Goal: Transaction & Acquisition: Purchase product/service

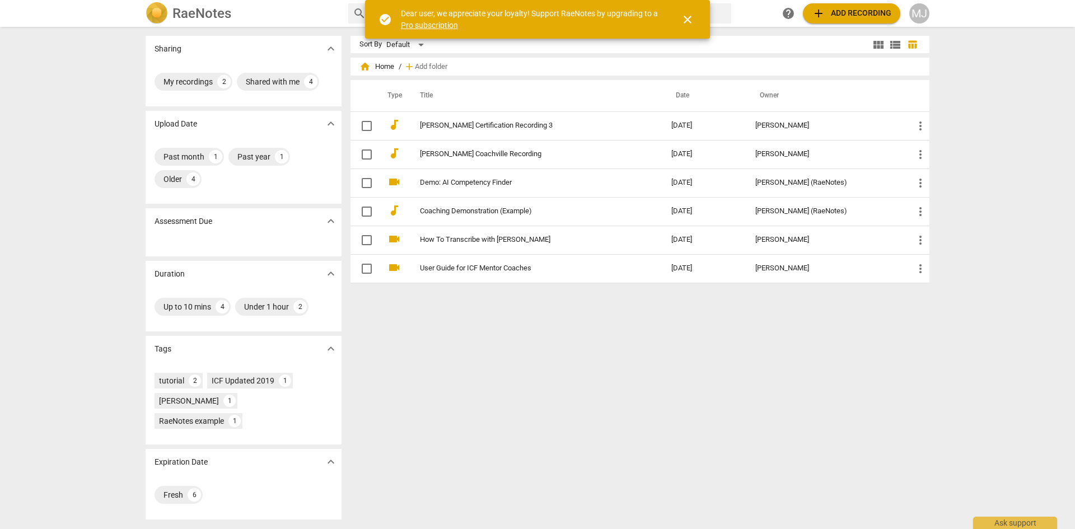
click at [867, 13] on span "add Add recording" at bounding box center [851, 13] width 79 height 13
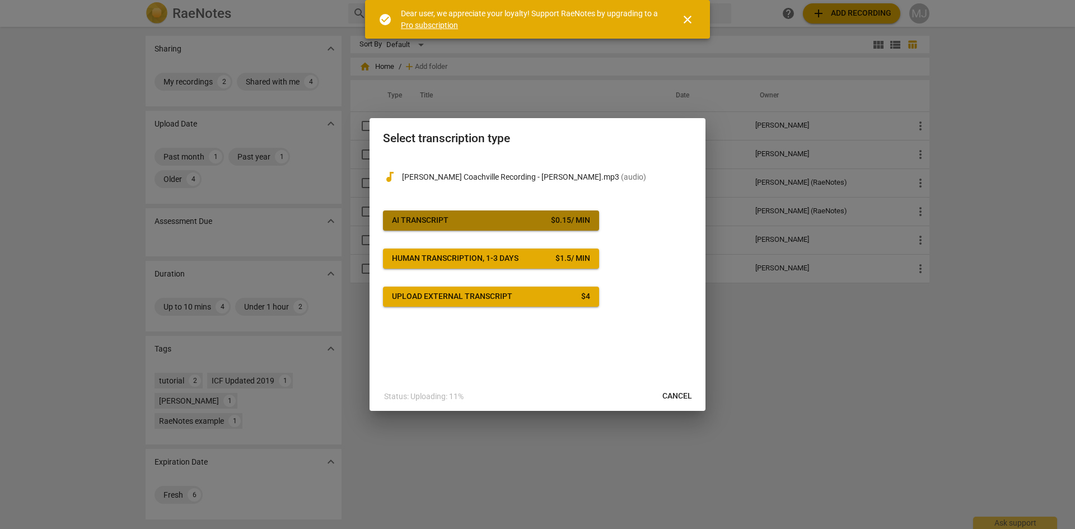
click at [460, 221] on span "AI Transcript $ 0.15 / min" at bounding box center [491, 220] width 198 height 11
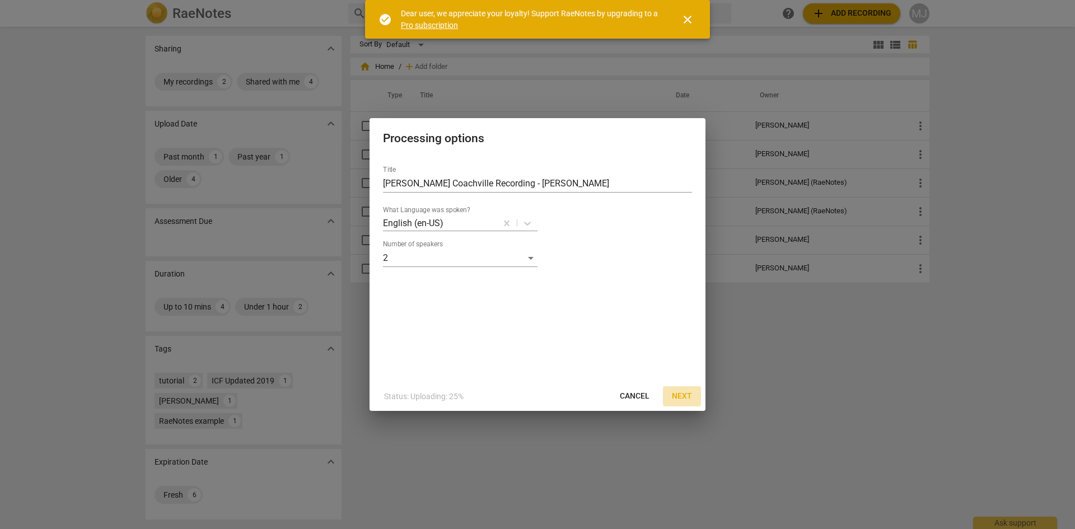
click at [682, 396] on span "Next" at bounding box center [682, 396] width 20 height 11
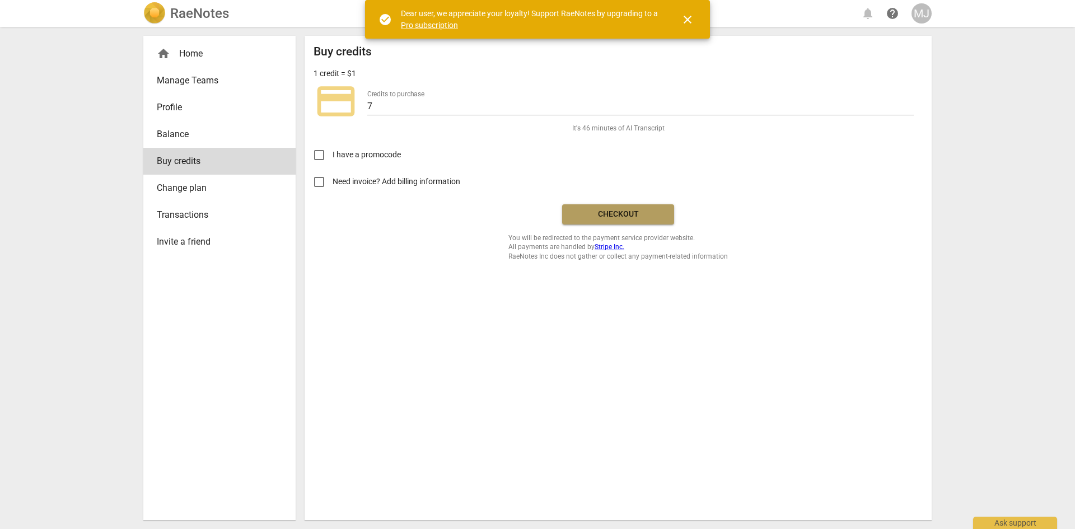
click at [640, 214] on span "Checkout" at bounding box center [618, 214] width 94 height 11
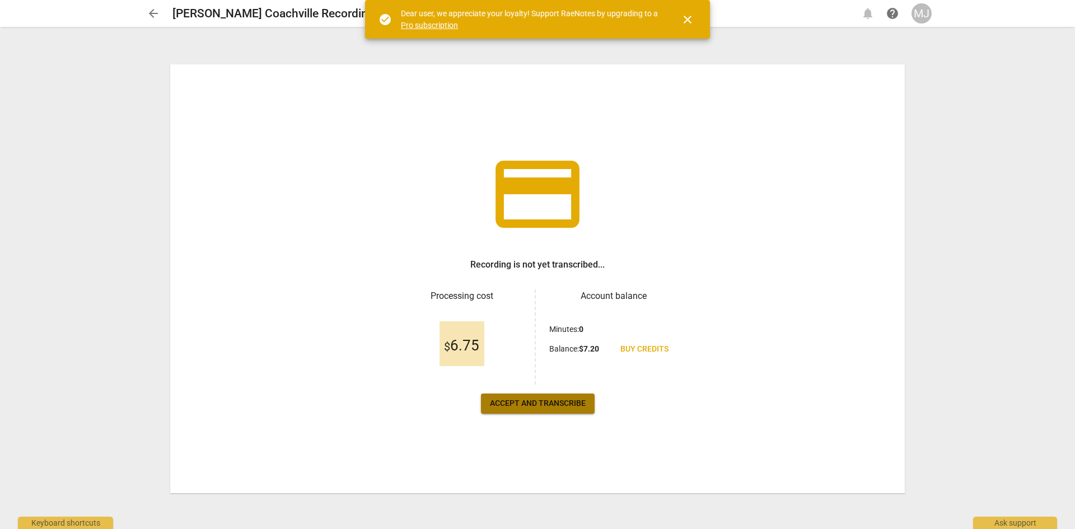
click at [542, 403] on span "Accept and transcribe" at bounding box center [538, 403] width 96 height 11
